Goal: Complete application form

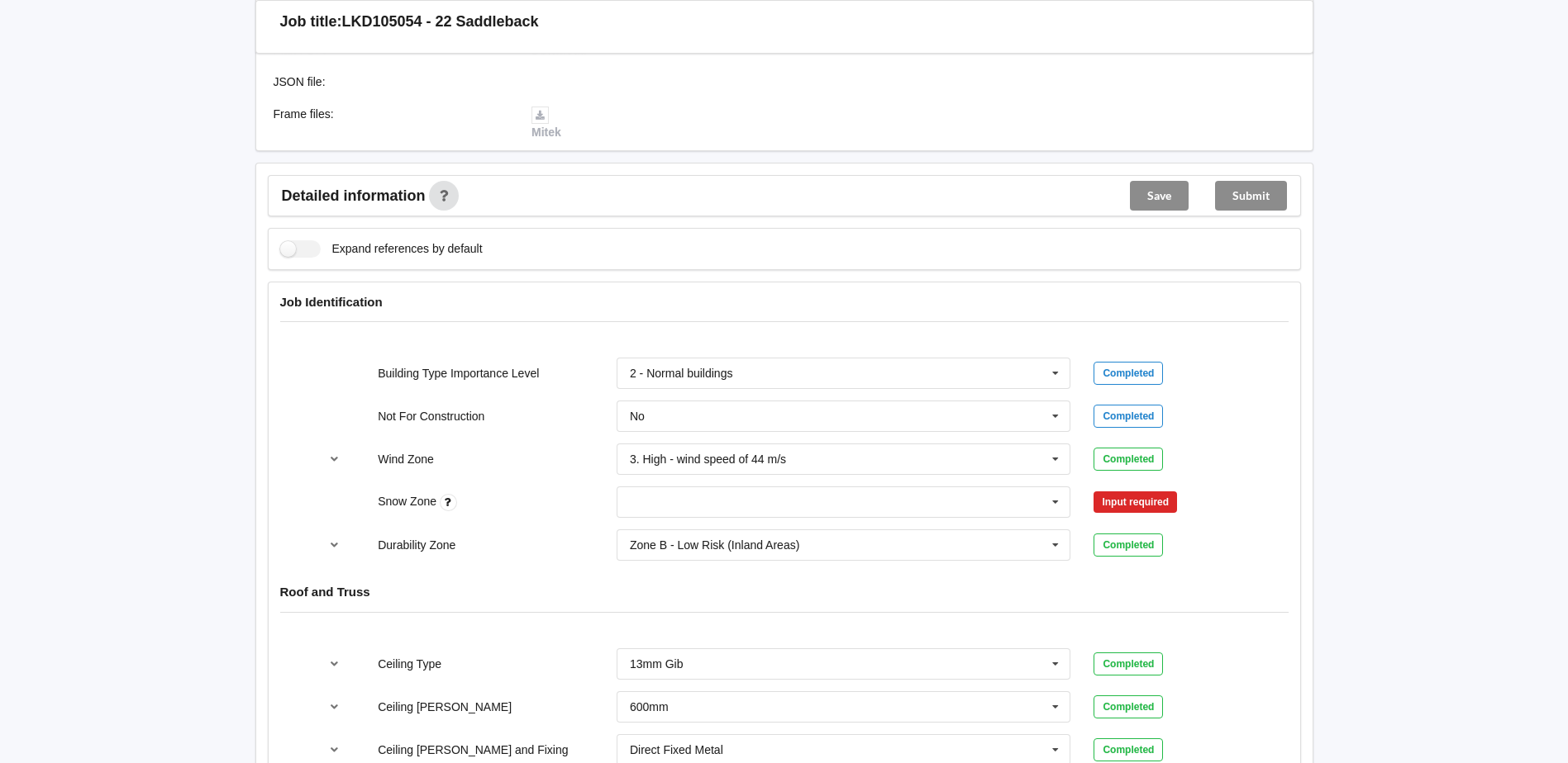
scroll to position [661, 0]
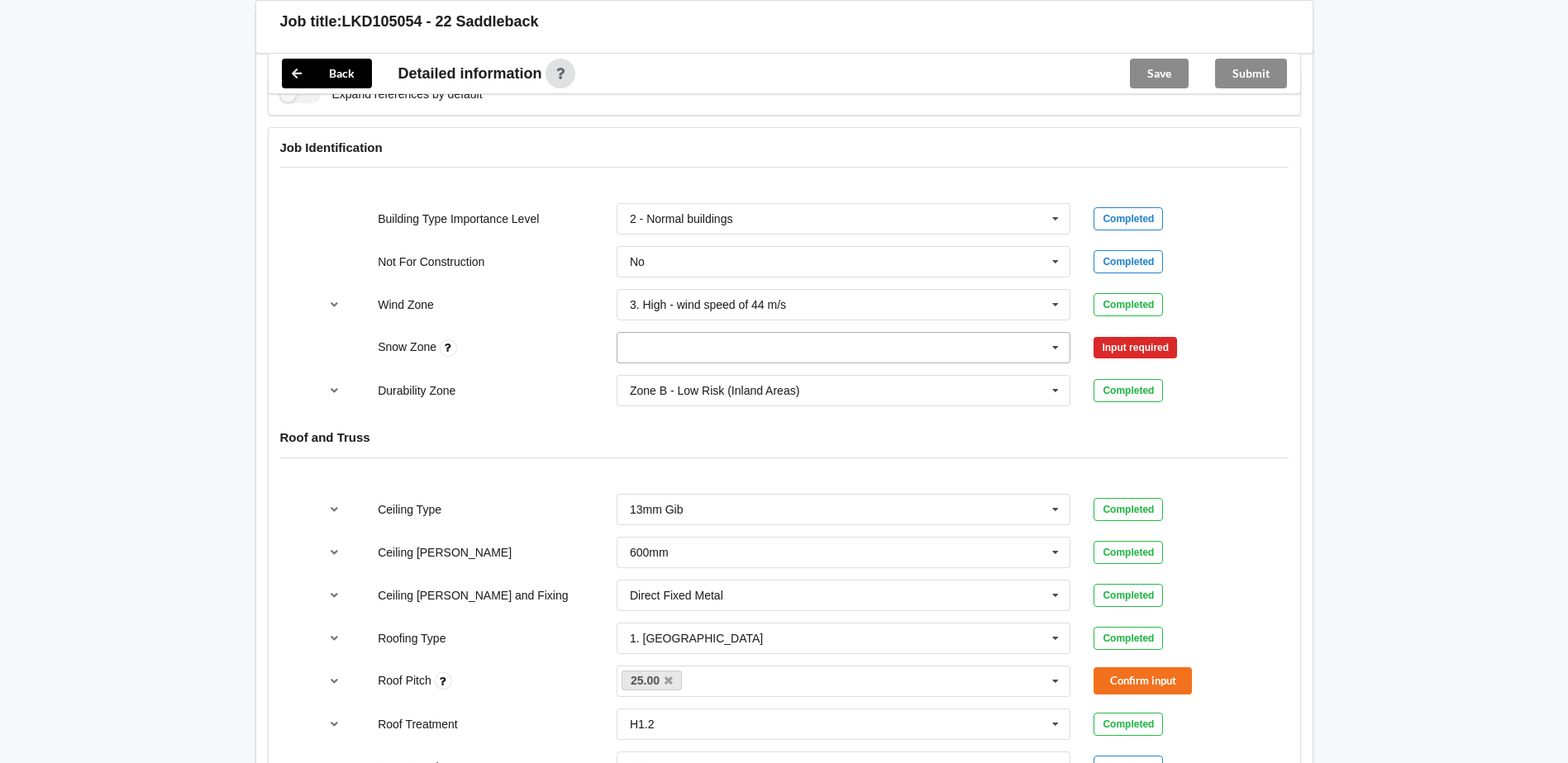
click at [1059, 342] on icon at bounding box center [1055, 347] width 24 height 31
click at [765, 368] on div "N0" at bounding box center [844, 377] width 453 height 31
click at [1131, 339] on button "Confirm input" at bounding box center [1143, 347] width 99 height 27
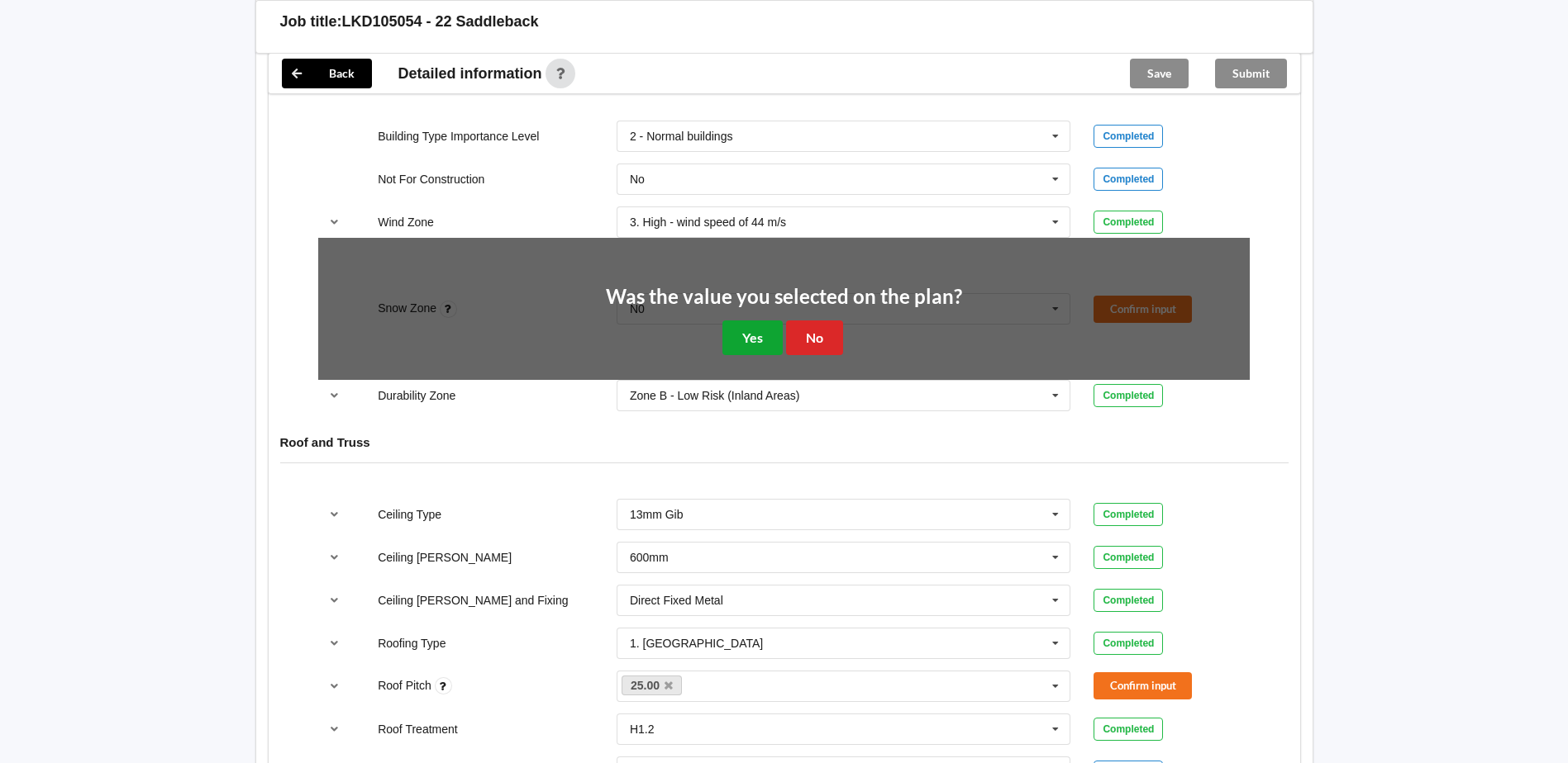
click at [749, 346] on button "Yes" at bounding box center [752, 337] width 60 height 34
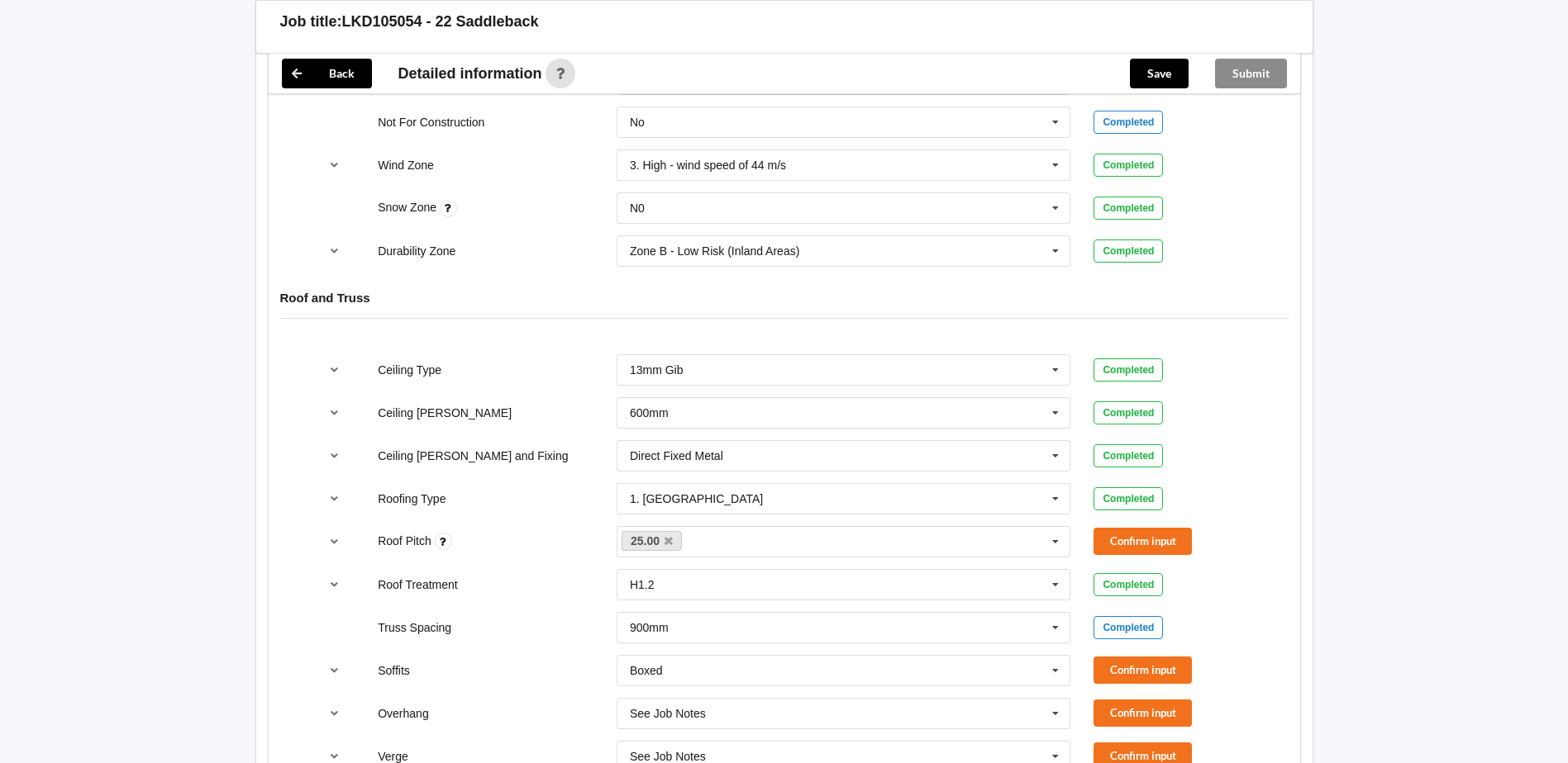
scroll to position [826, 0]
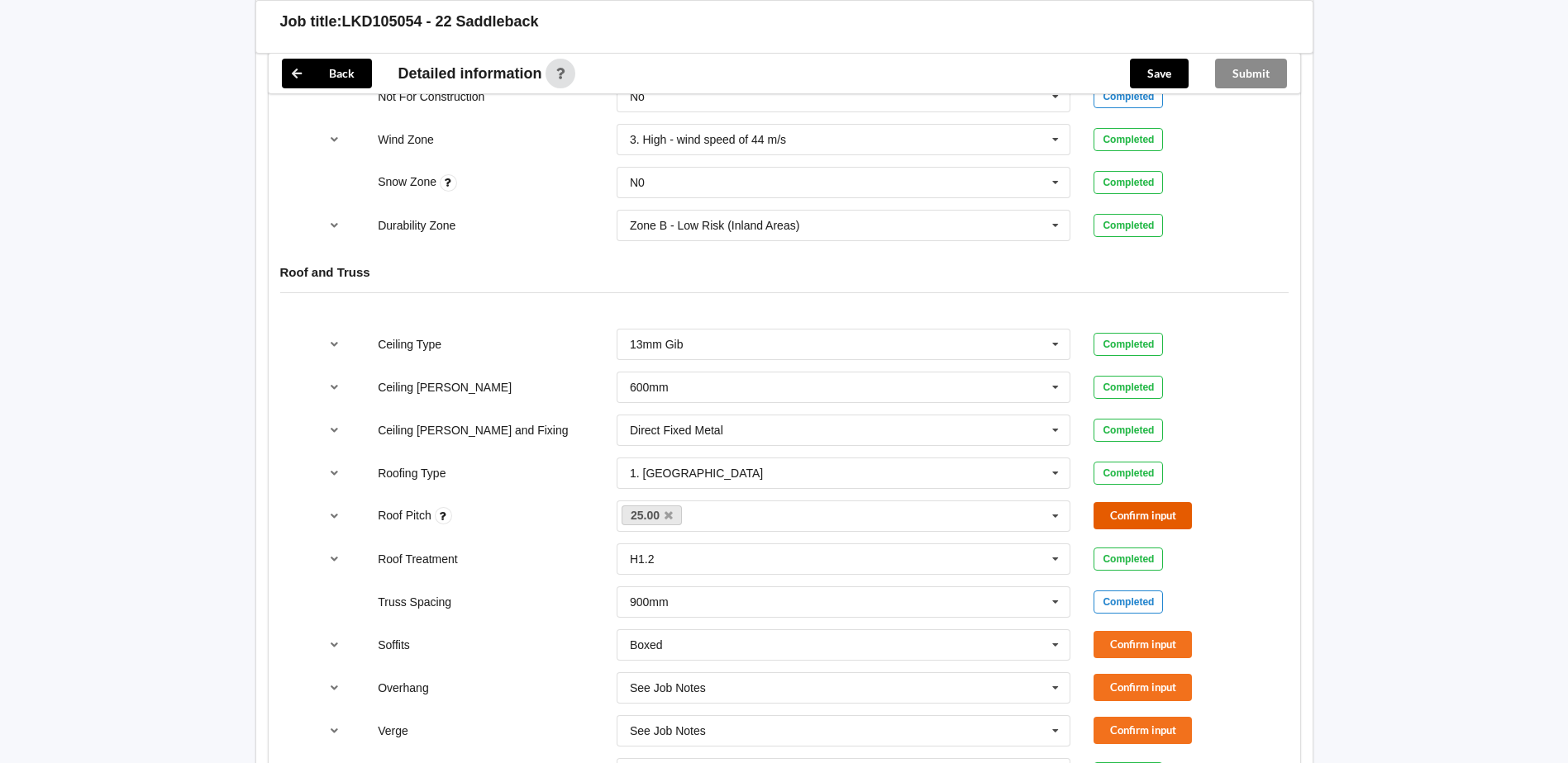
click at [1141, 524] on button "Confirm input" at bounding box center [1143, 515] width 99 height 27
click at [1128, 643] on button "Confirm input" at bounding box center [1143, 644] width 99 height 27
click at [1132, 683] on button "Confirm input" at bounding box center [1143, 687] width 99 height 27
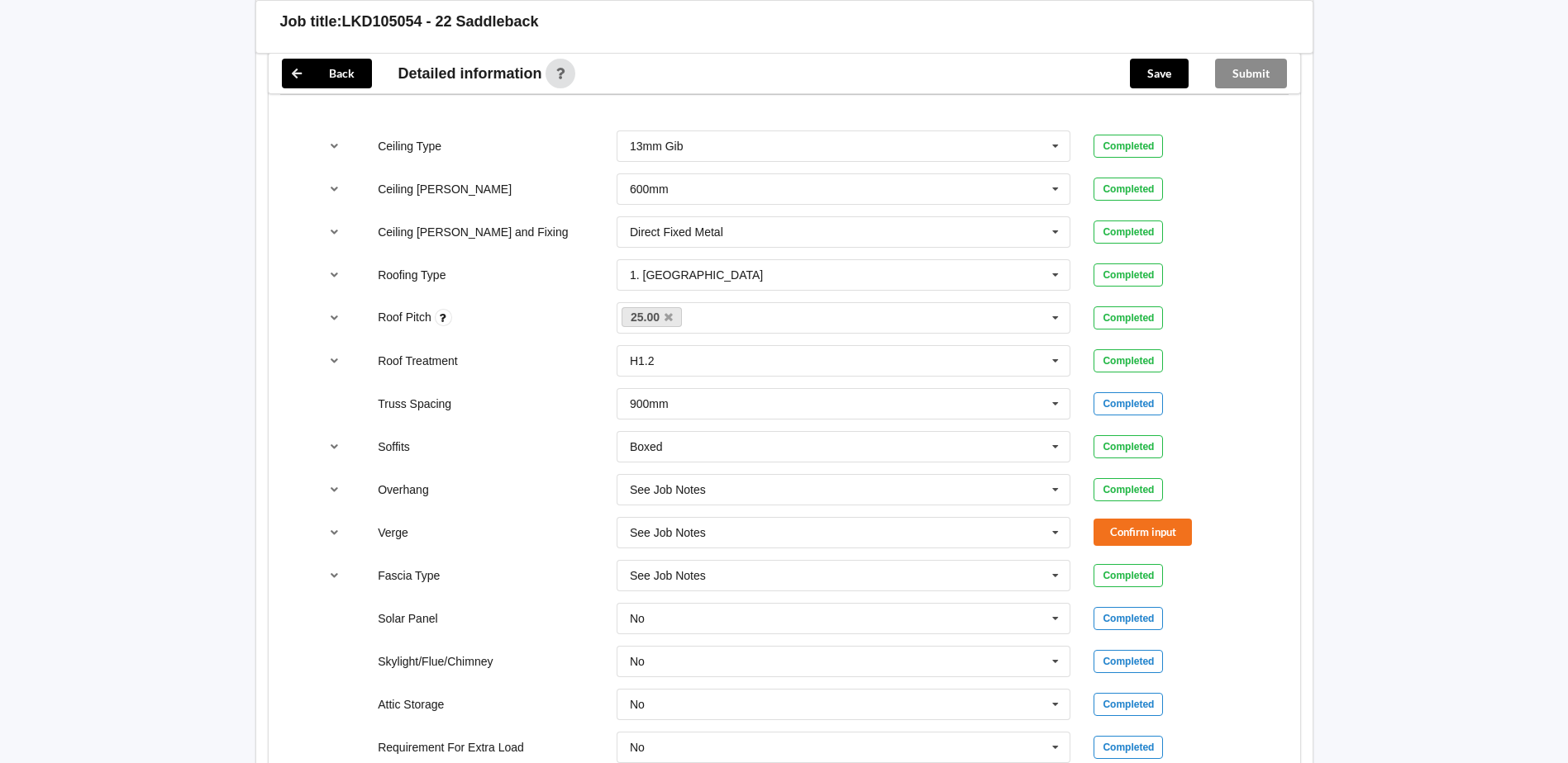
scroll to position [1074, 0]
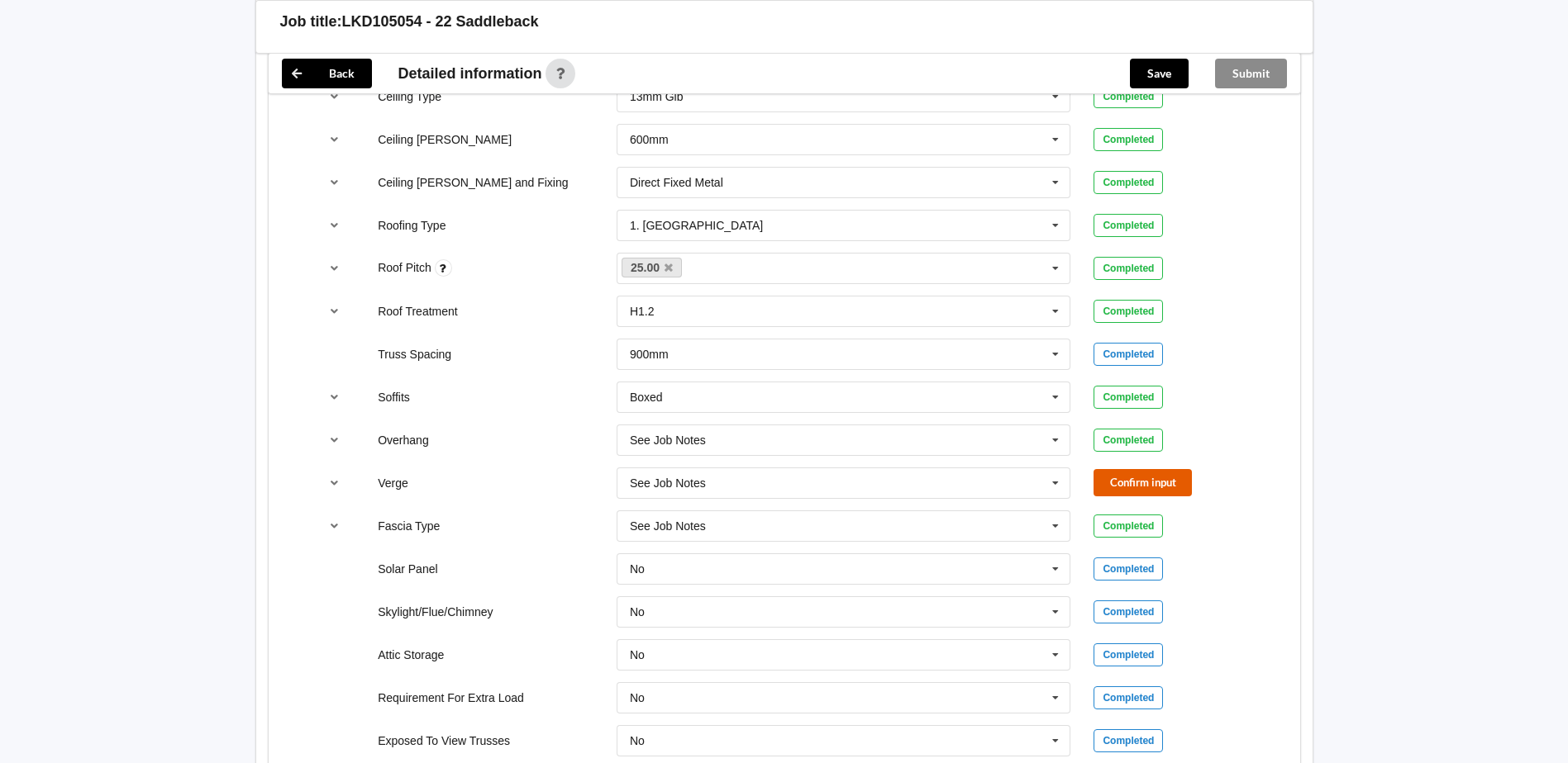
click at [1128, 490] on button "Confirm input" at bounding box center [1143, 482] width 99 height 27
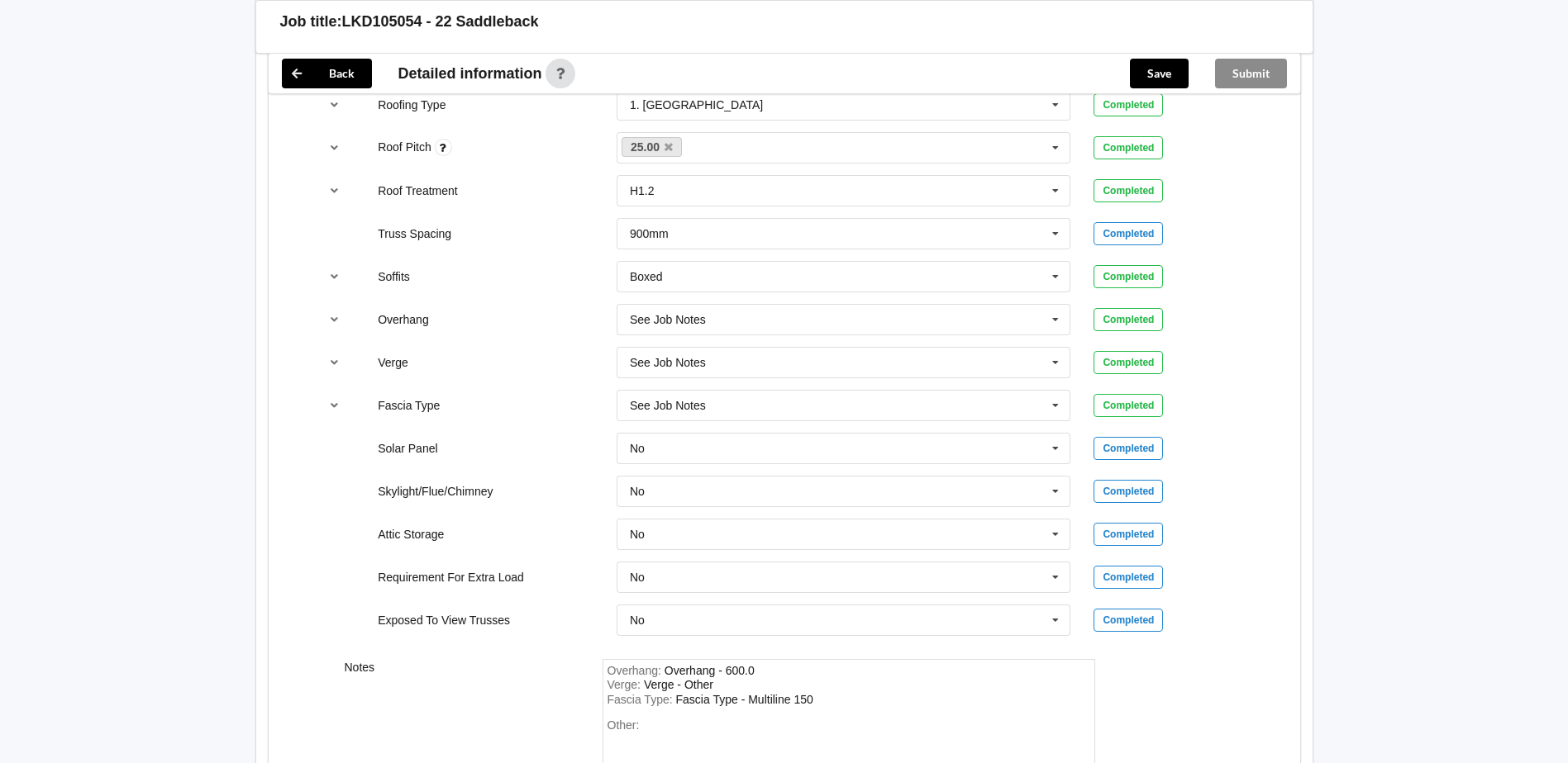
scroll to position [1390, 0]
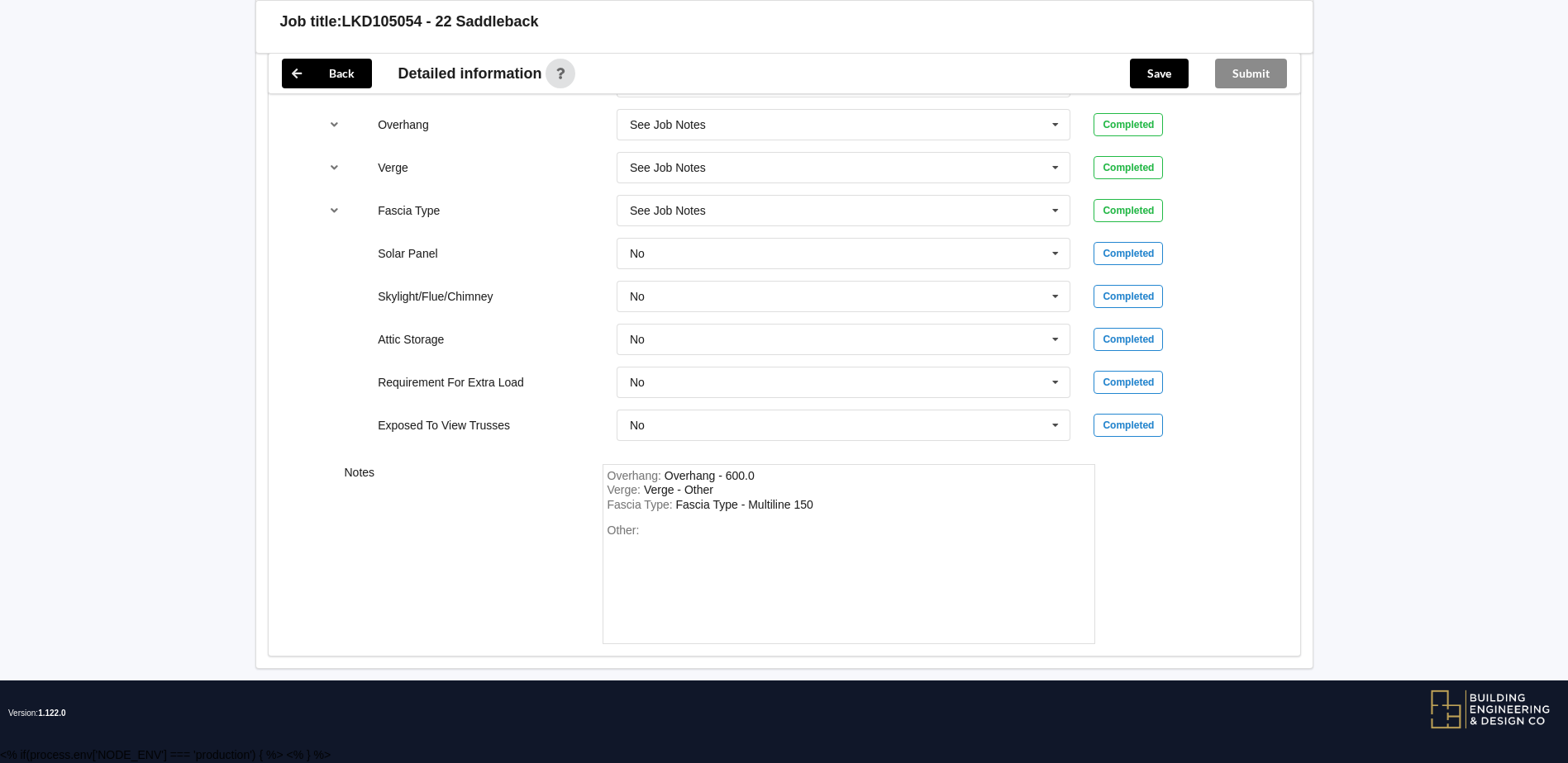
click at [1231, 72] on div "Submit" at bounding box center [1251, 73] width 99 height 39
click at [1143, 81] on button "Save" at bounding box center [1159, 73] width 59 height 30
click at [1253, 72] on button "Submit" at bounding box center [1251, 73] width 72 height 30
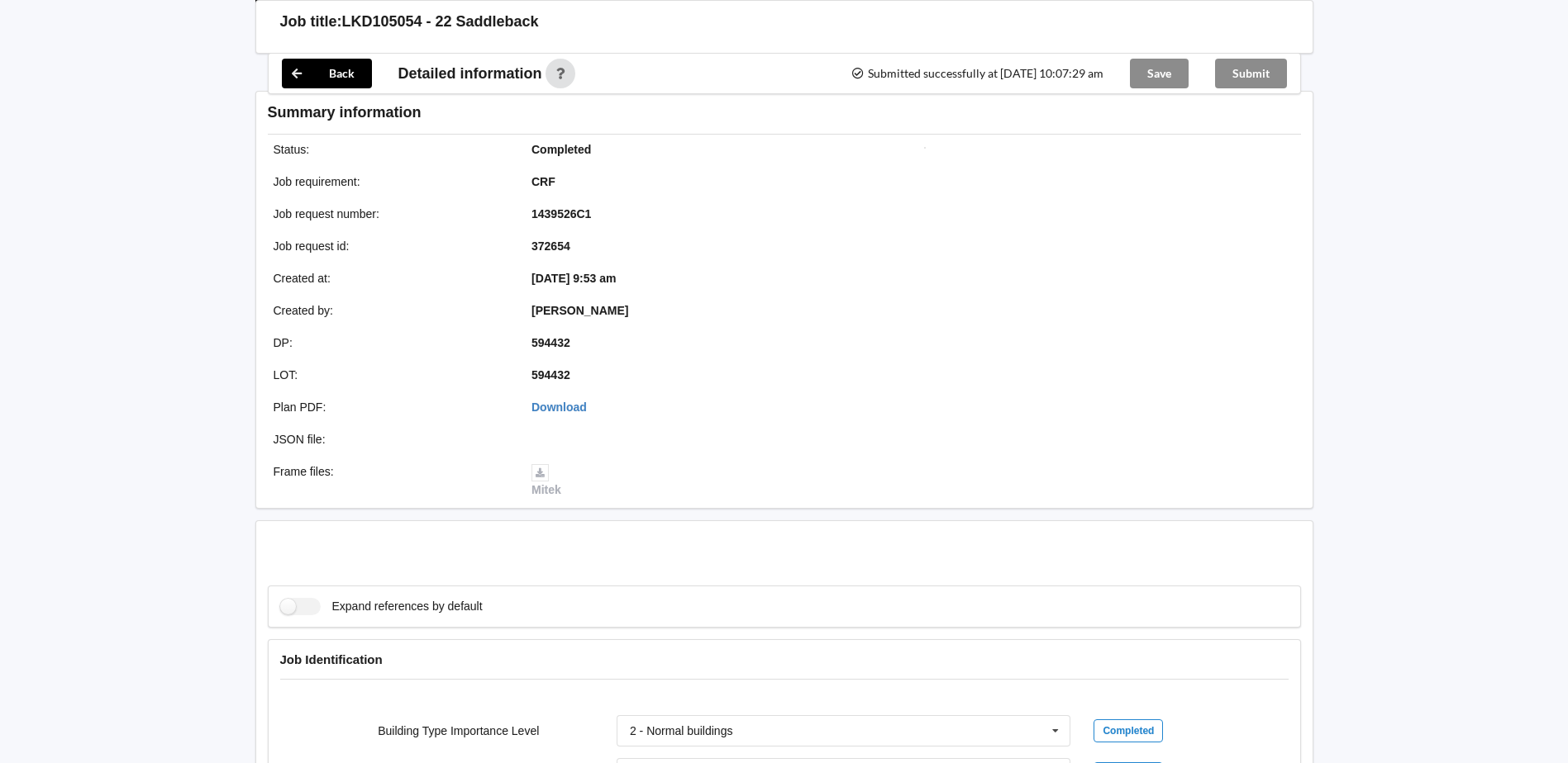
scroll to position [1314, 0]
